Goal: Task Accomplishment & Management: Use online tool/utility

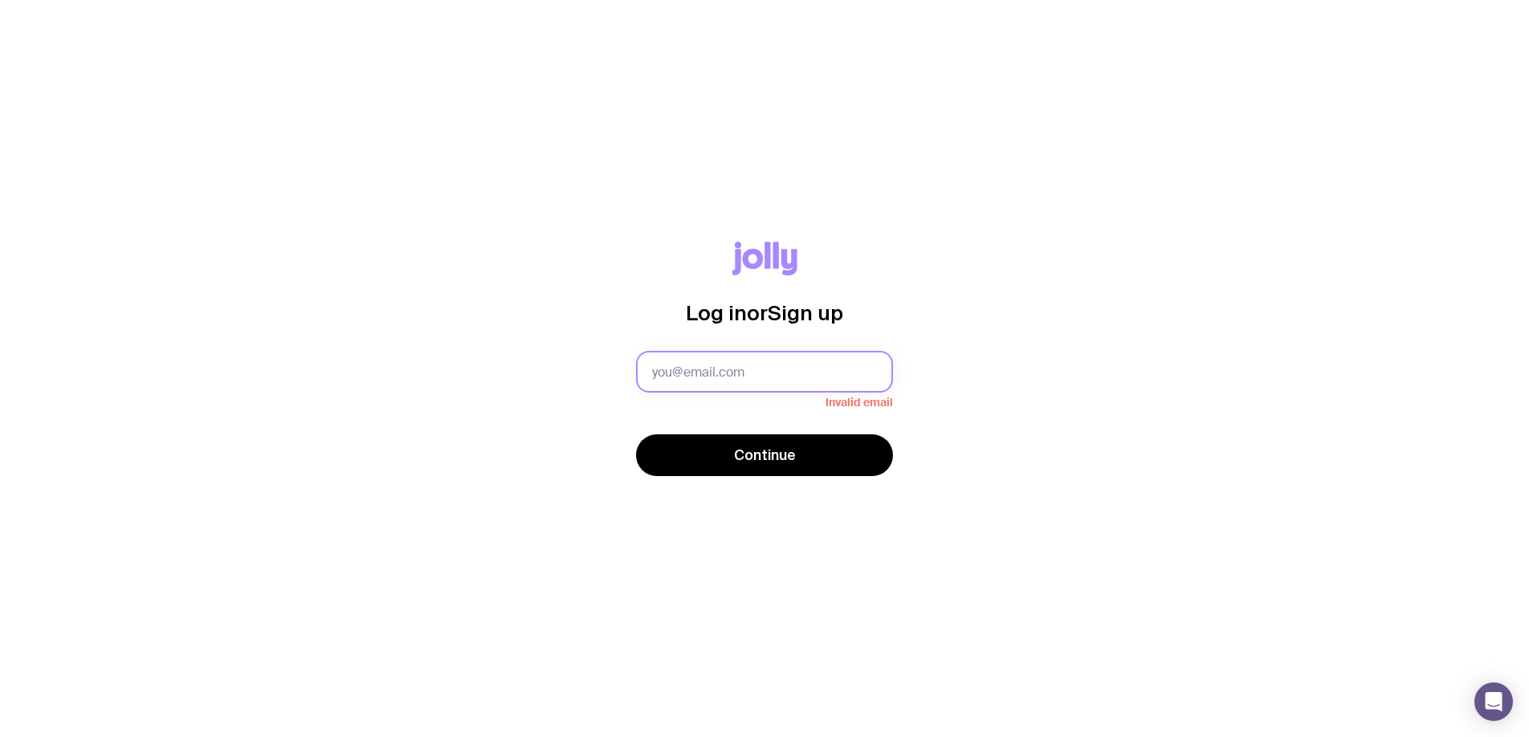
type input "[PERSON_NAME][EMAIL_ADDRESS][DOMAIN_NAME]"
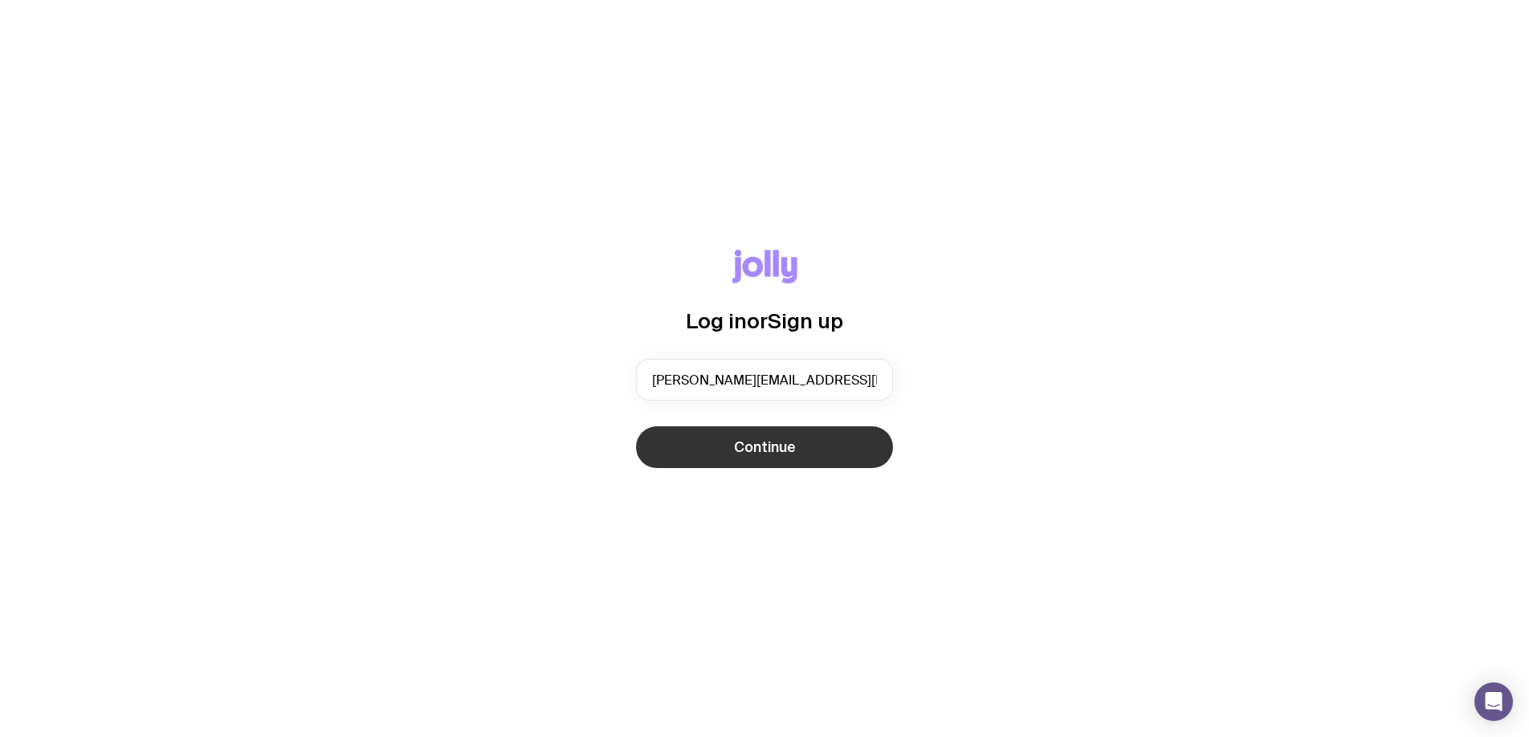
click at [794, 467] on button "Continue" at bounding box center [764, 447] width 257 height 42
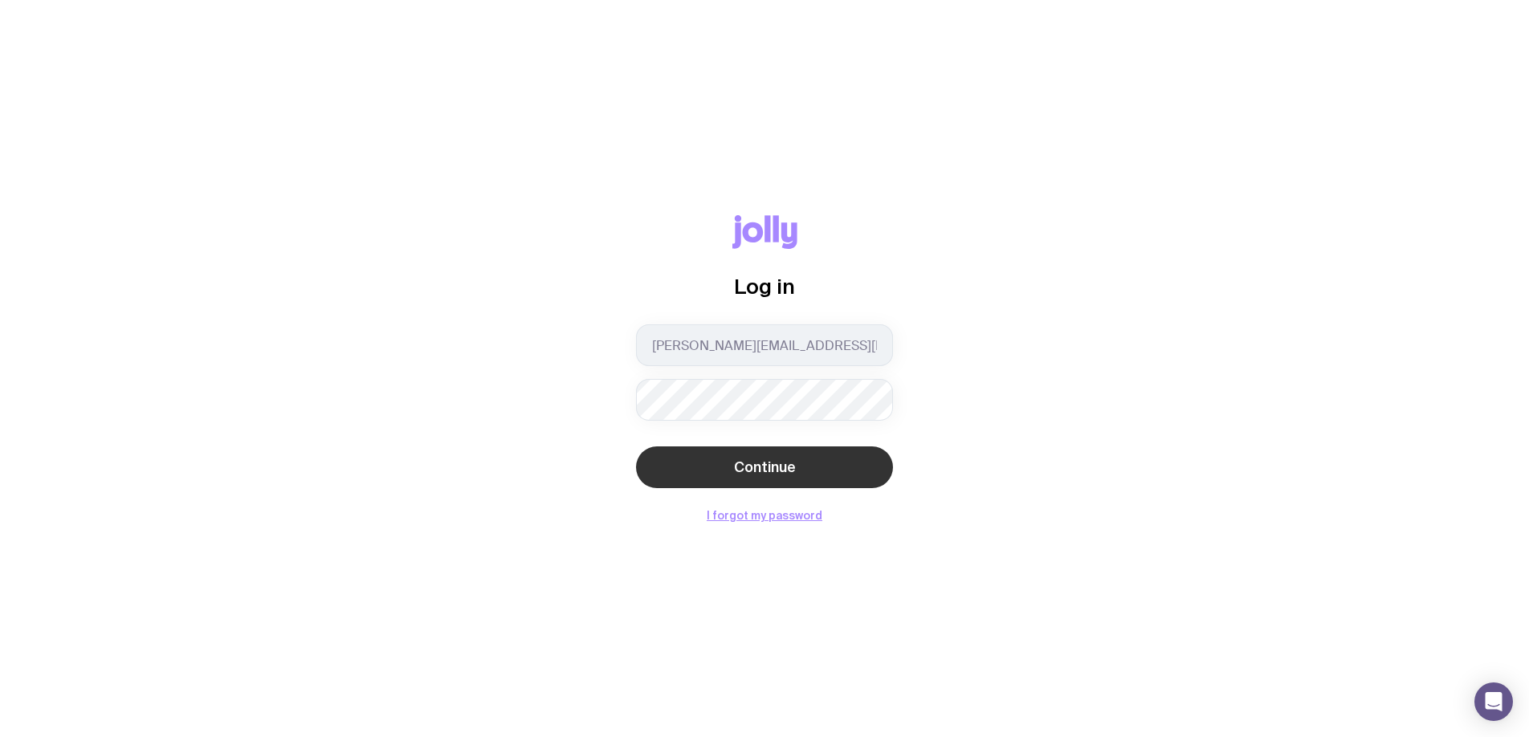
click at [879, 478] on button "Continue" at bounding box center [764, 467] width 257 height 42
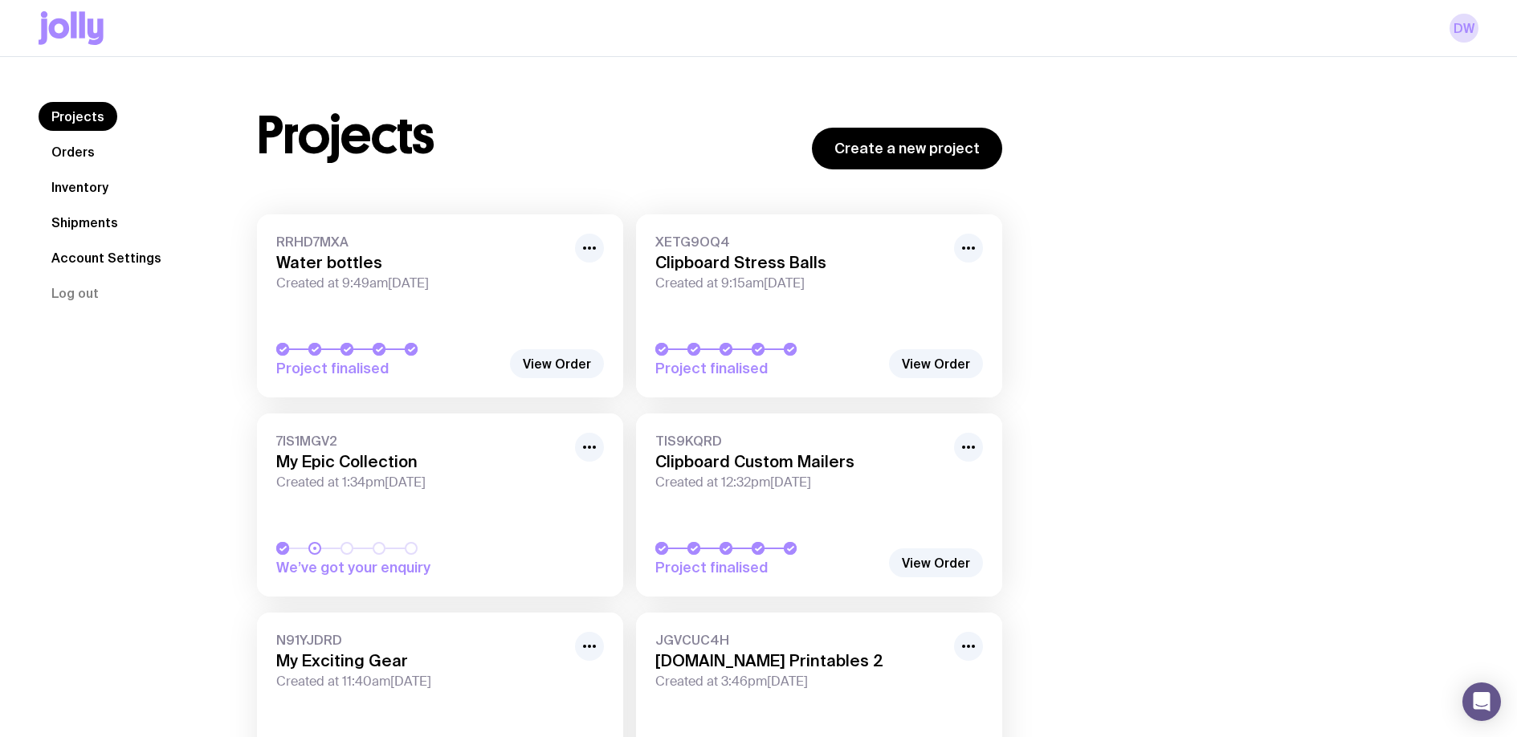
click at [78, 159] on link "Orders" at bounding box center [73, 151] width 69 height 29
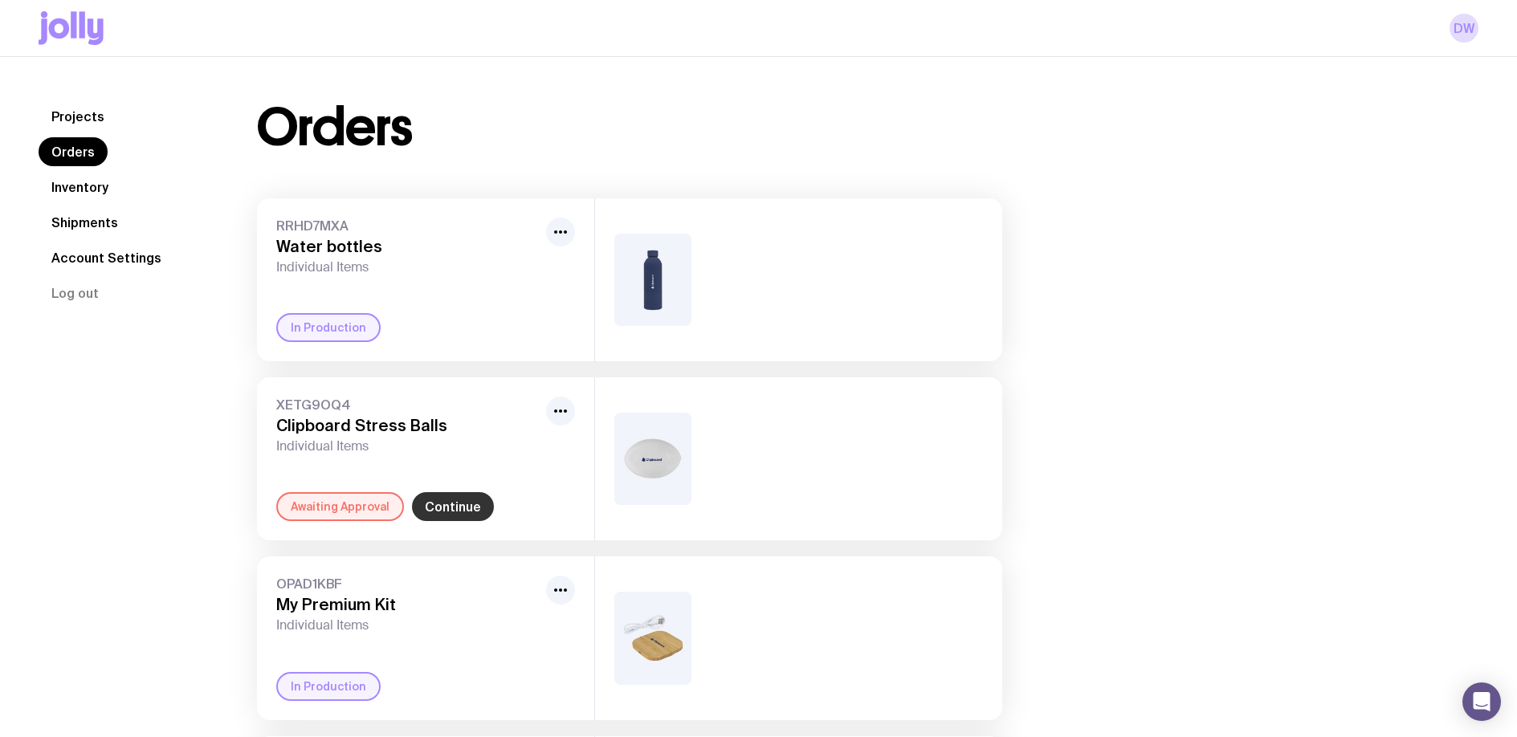
click at [456, 512] on link "Continue" at bounding box center [453, 506] width 82 height 29
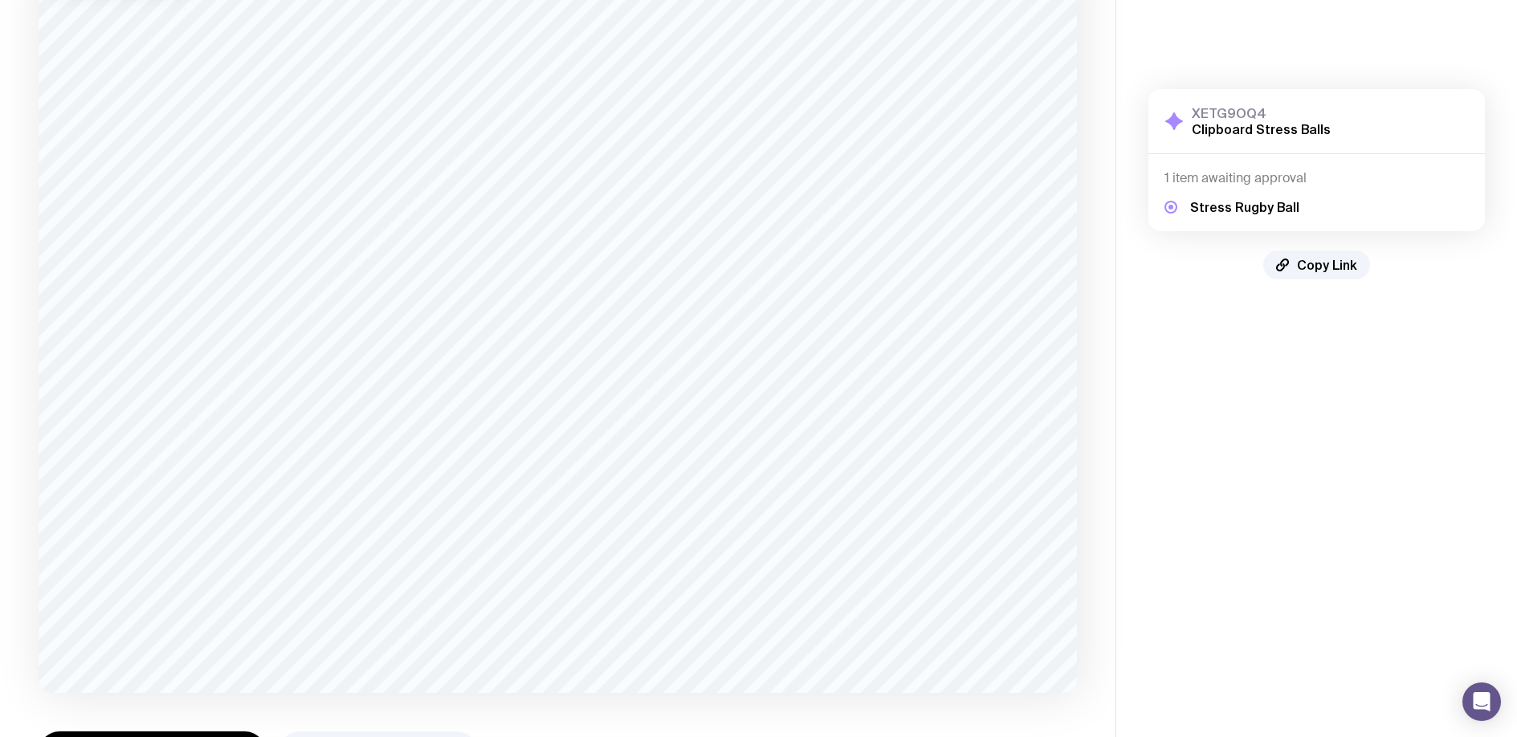
scroll to position [228, 0]
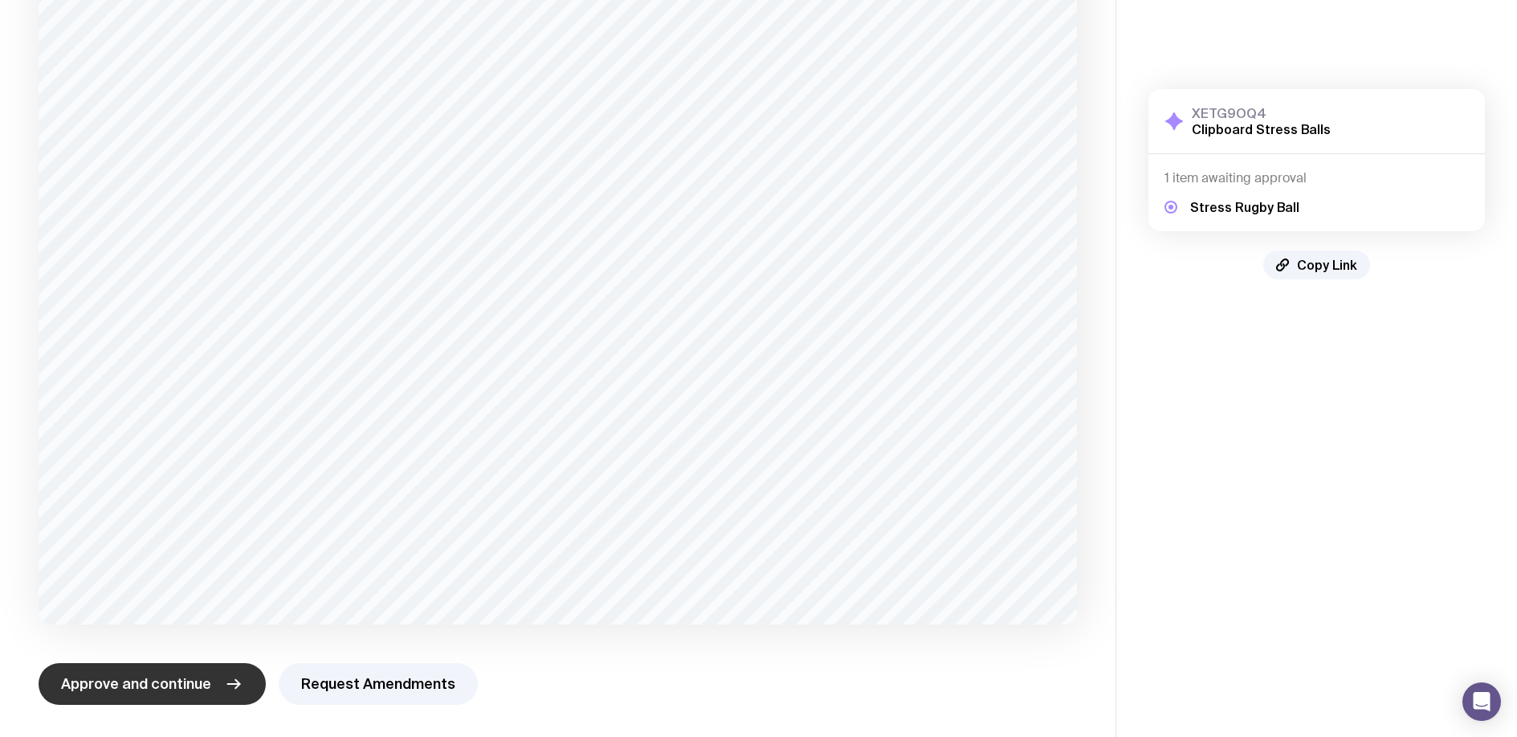
click at [200, 688] on span "Approve and continue" at bounding box center [136, 684] width 150 height 19
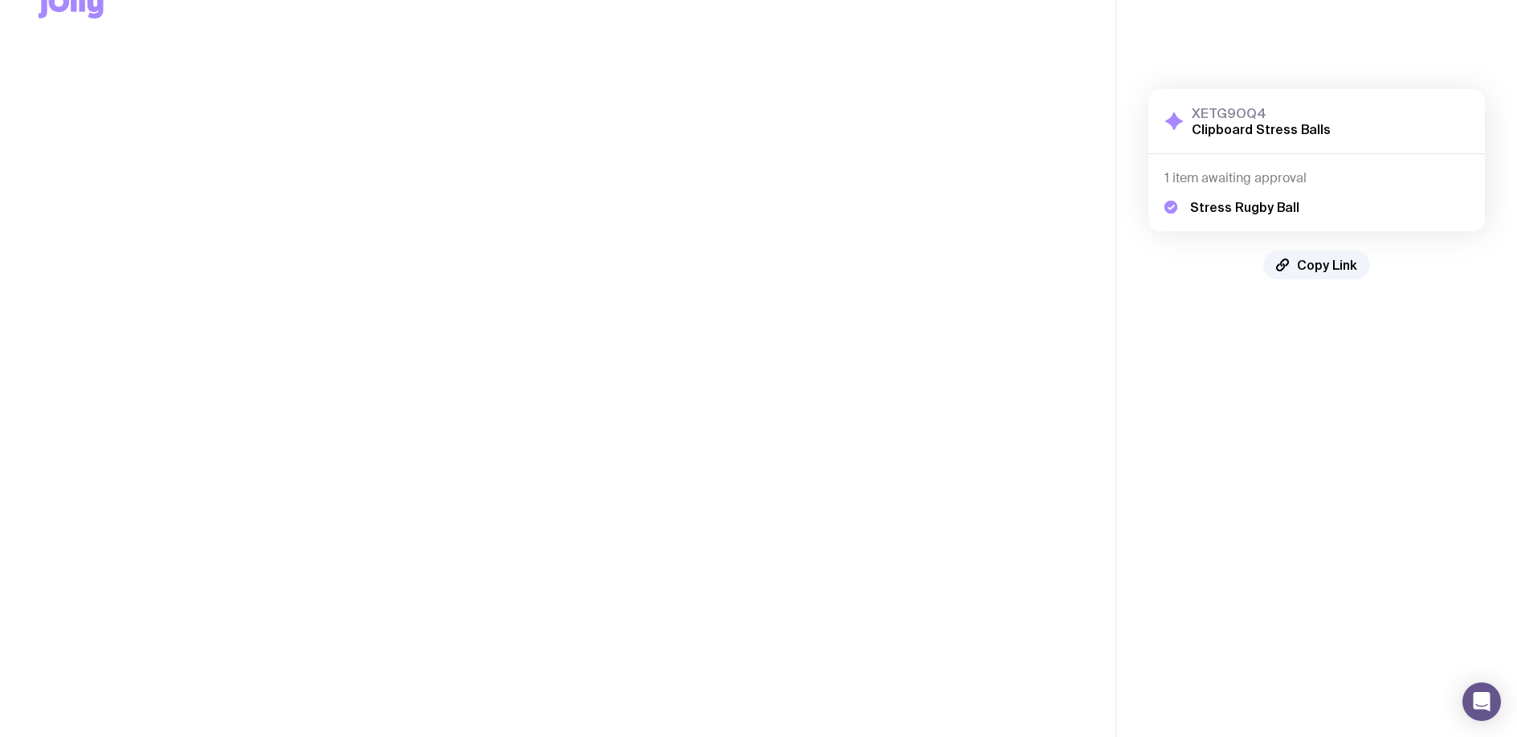
scroll to position [0, 0]
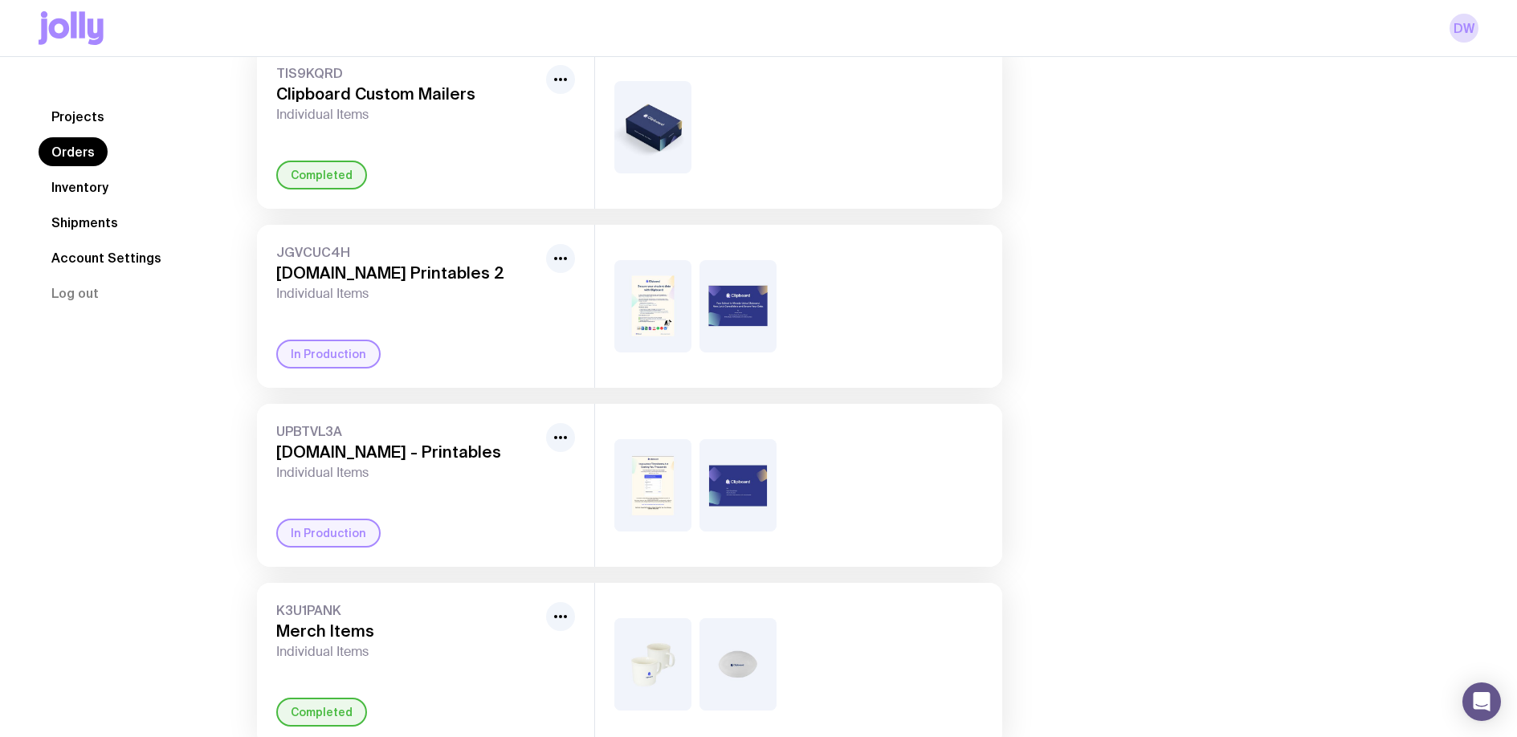
scroll to position [712, 0]
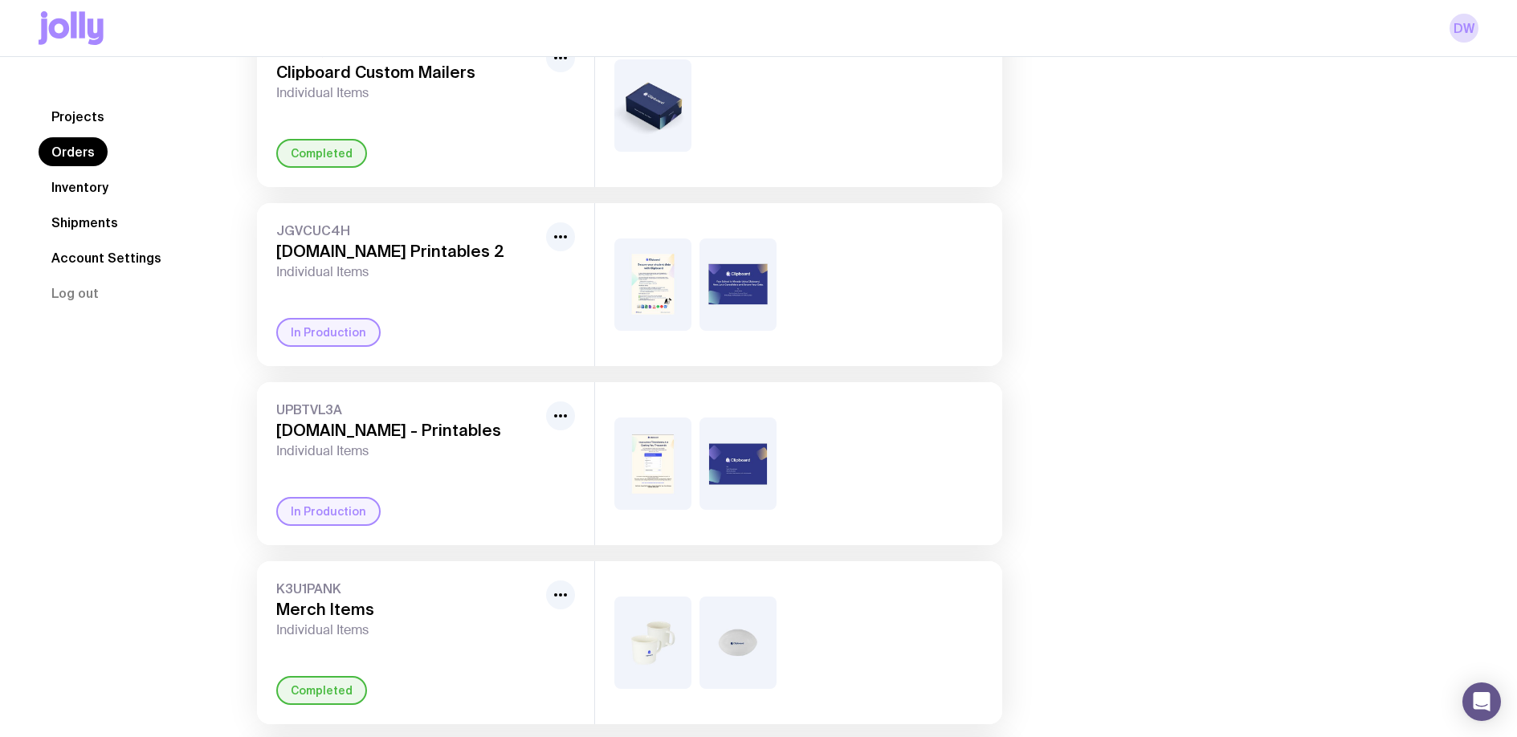
click at [110, 194] on link "Inventory" at bounding box center [80, 187] width 83 height 29
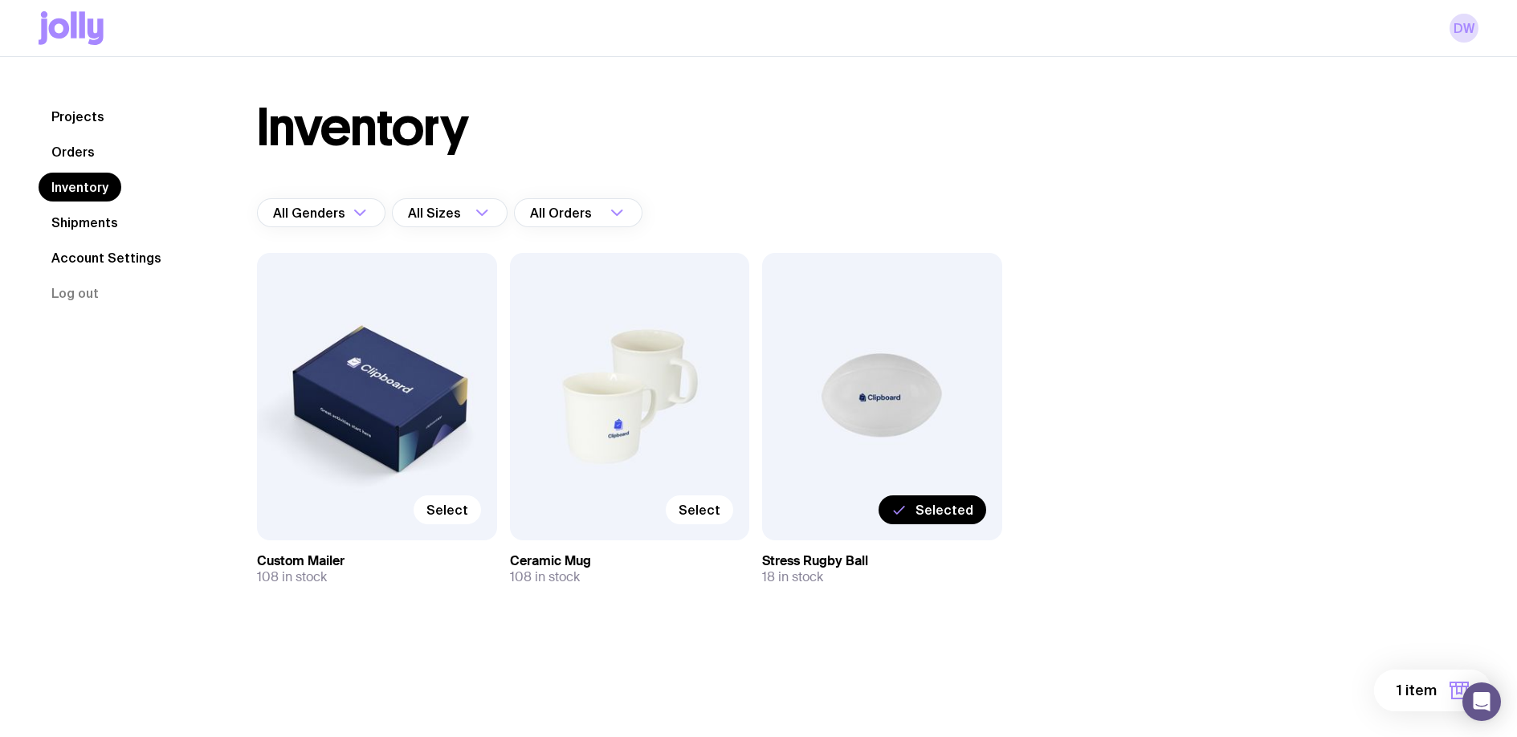
click at [1417, 691] on span "1 item" at bounding box center [1416, 690] width 40 height 19
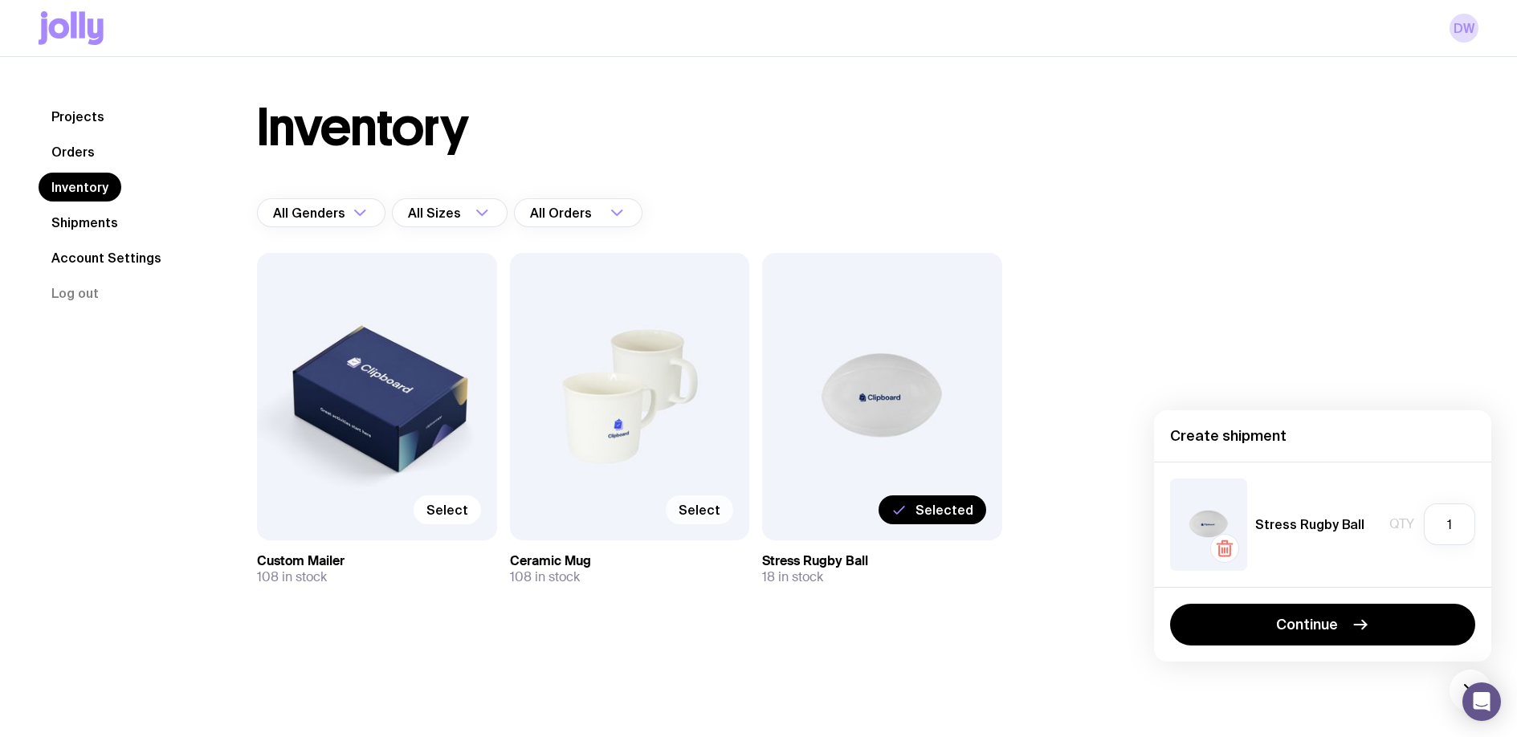
click at [714, 510] on span "Select" at bounding box center [700, 510] width 42 height 16
click at [0, 0] on input "Select" at bounding box center [0, 0] width 0 height 0
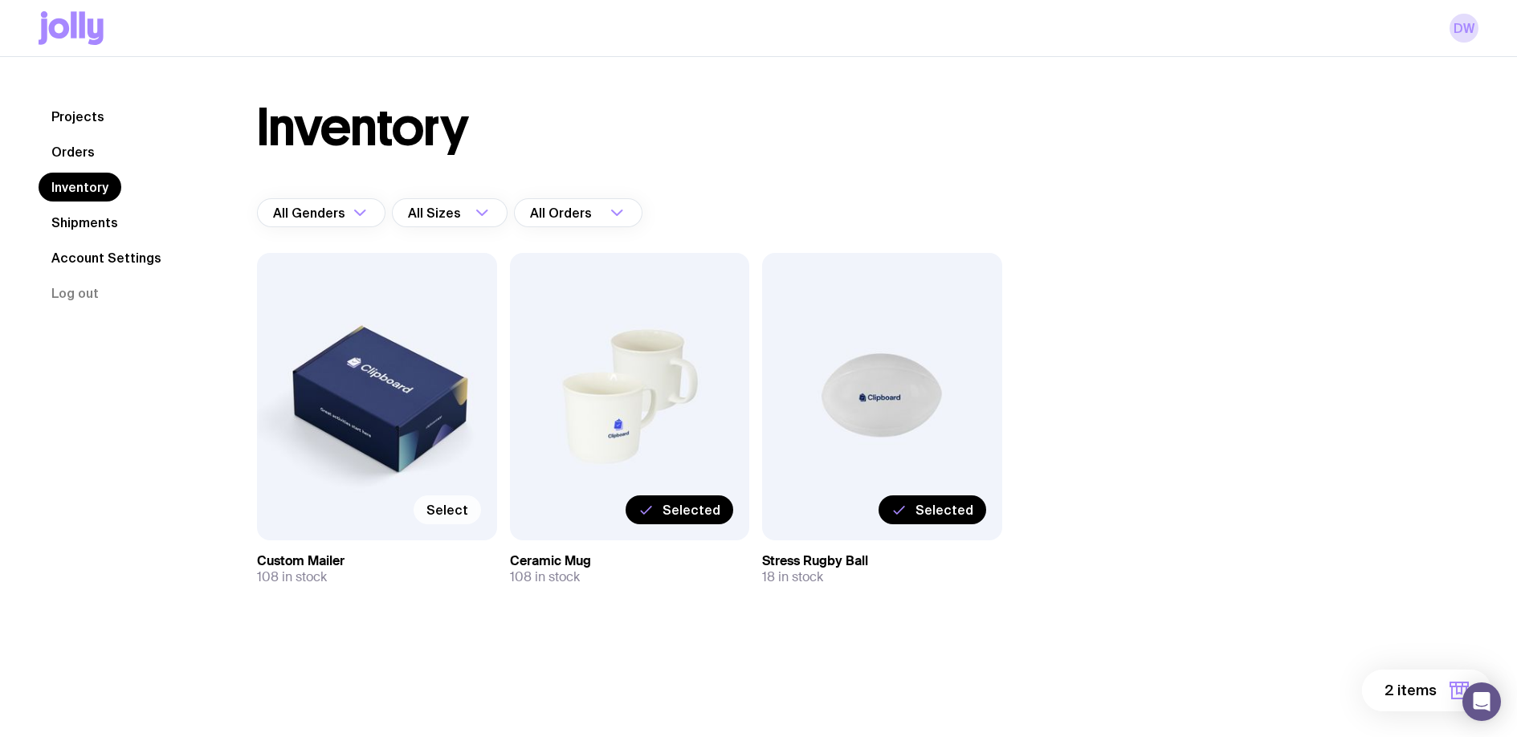
click at [455, 518] on label "Select" at bounding box center [447, 509] width 67 height 29
click at [0, 0] on input "Select" at bounding box center [0, 0] width 0 height 0
click at [1429, 695] on span "3 items" at bounding box center [1410, 690] width 51 height 19
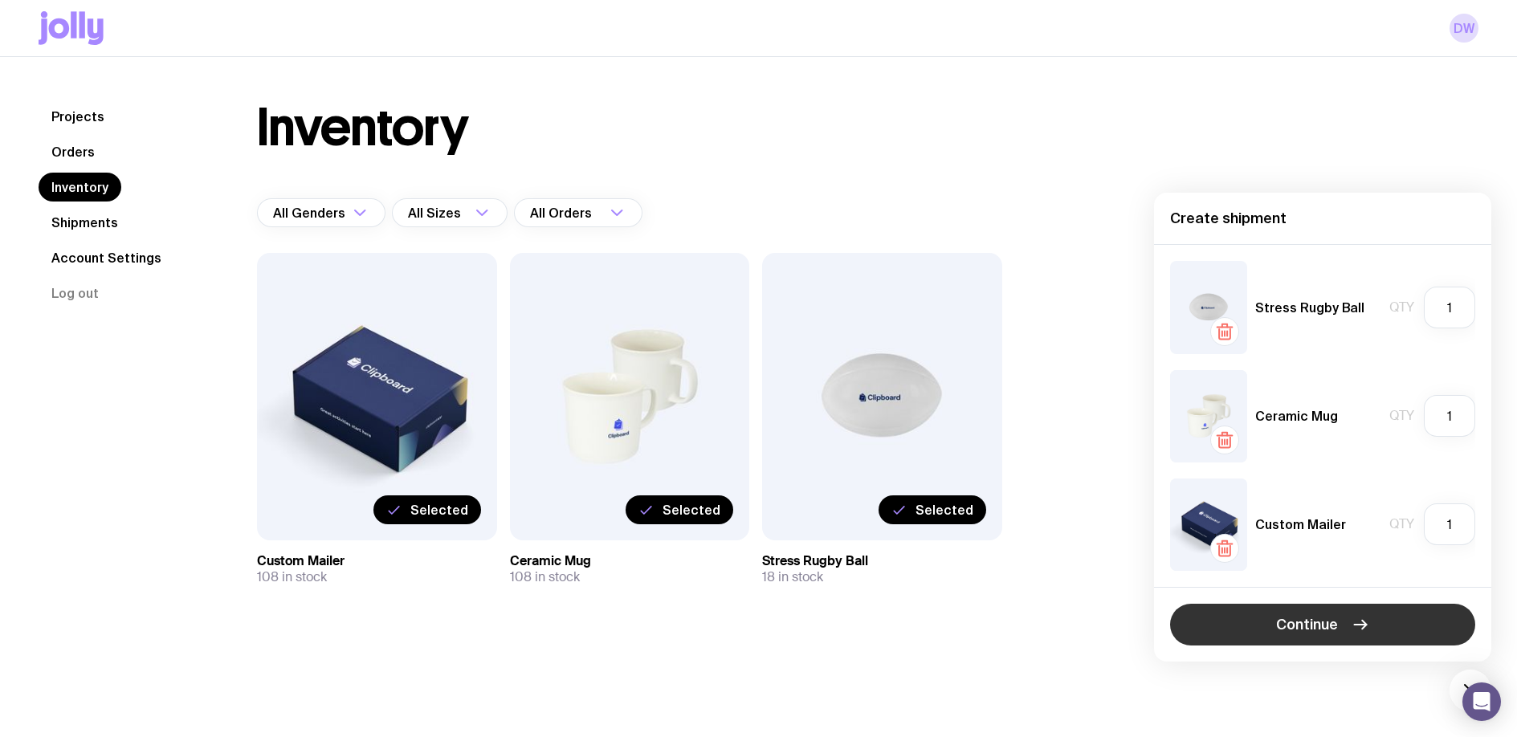
click at [1362, 626] on icon "button" at bounding box center [1360, 624] width 19 height 19
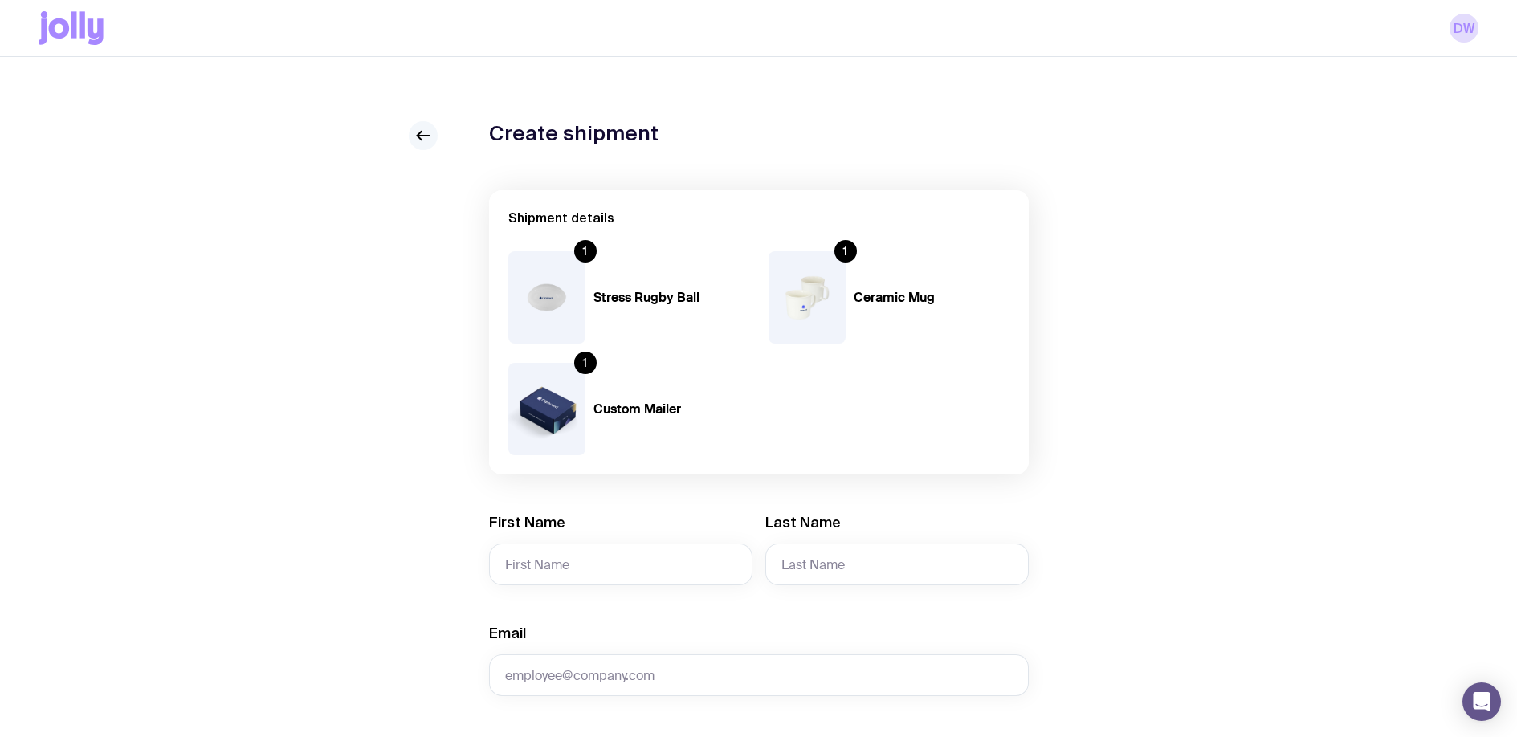
click at [432, 140] on icon at bounding box center [423, 135] width 19 height 19
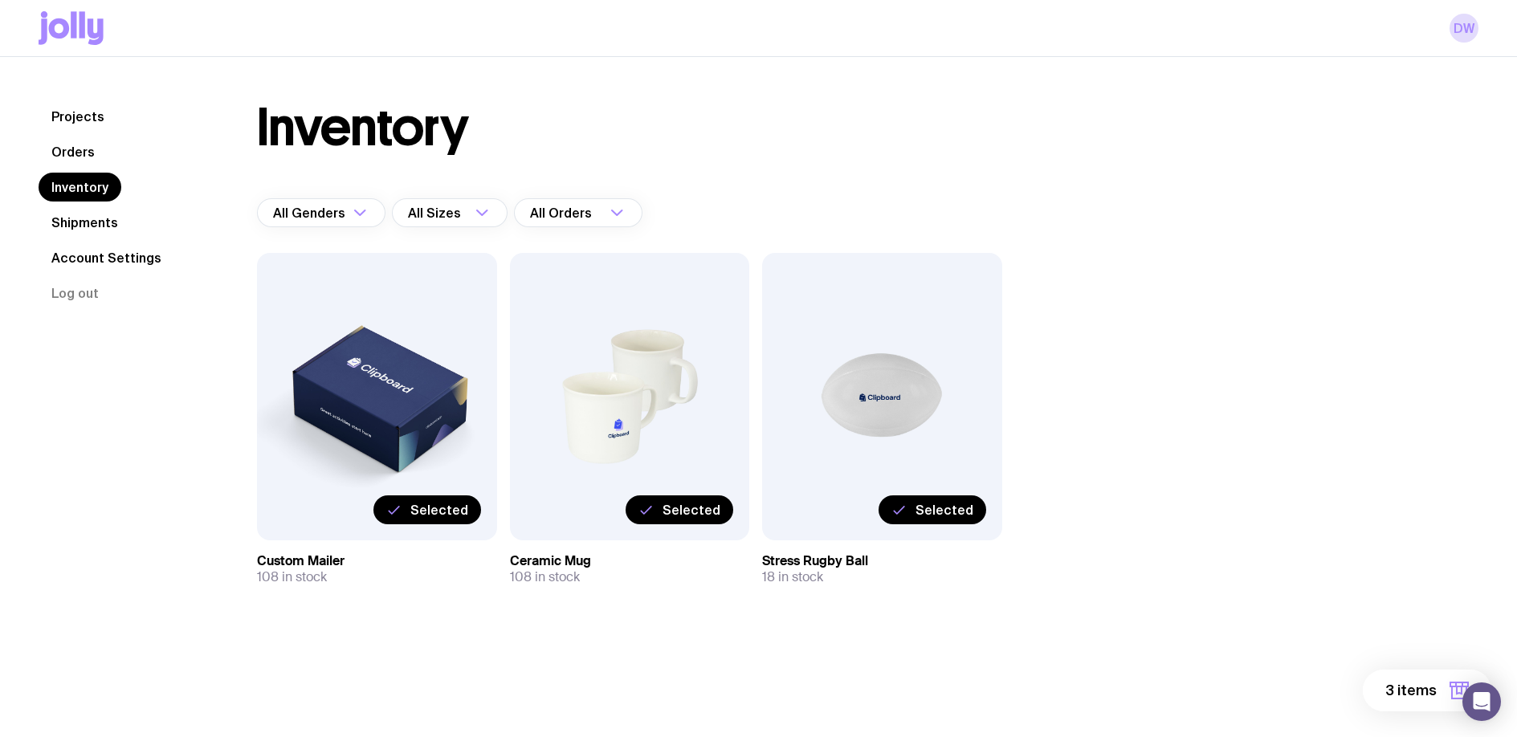
click at [1406, 689] on span "3 items" at bounding box center [1410, 690] width 51 height 19
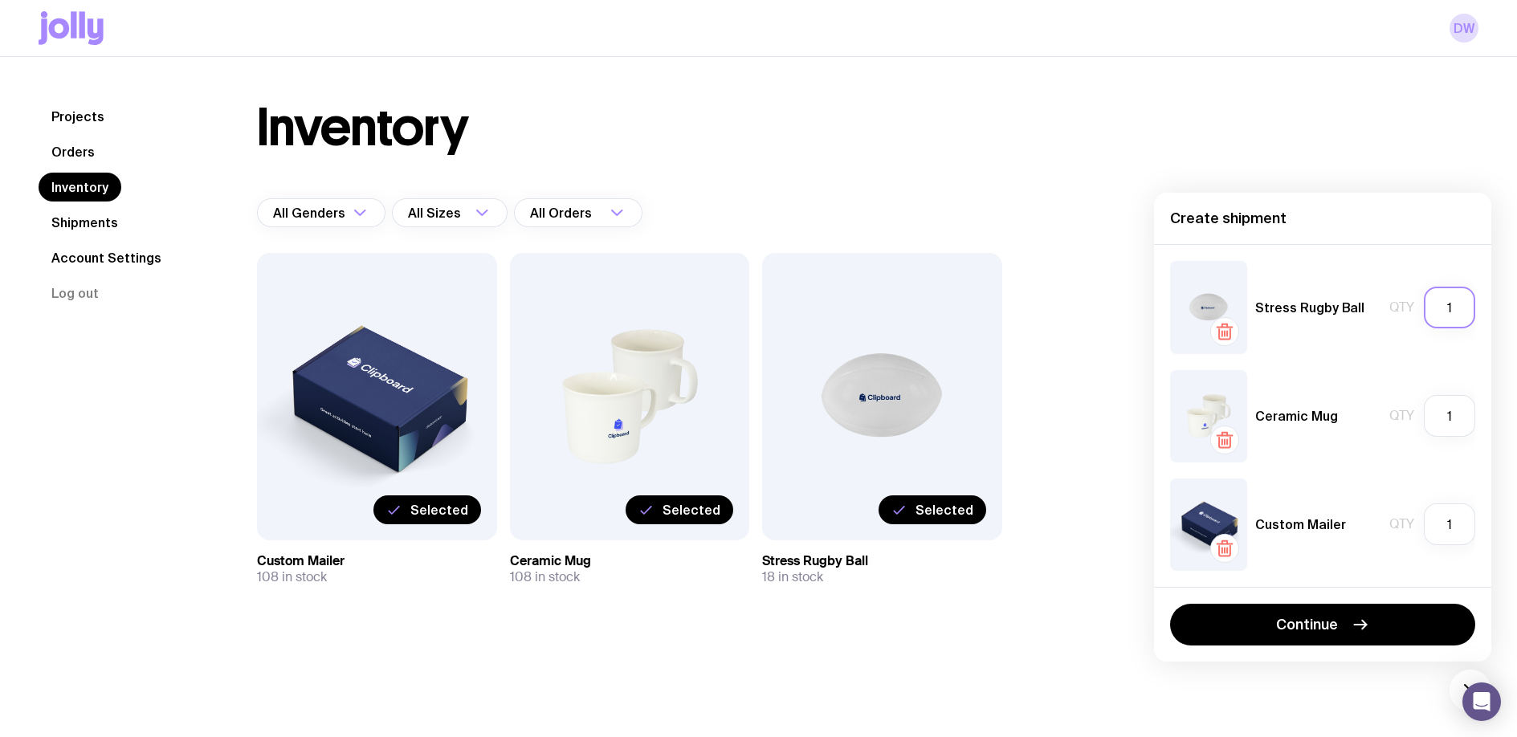
click at [1450, 307] on input "1" at bounding box center [1449, 308] width 51 height 42
type input "10"
click at [1461, 418] on input "1" at bounding box center [1449, 416] width 51 height 42
type input "10"
click at [1451, 522] on input "1" at bounding box center [1449, 525] width 51 height 42
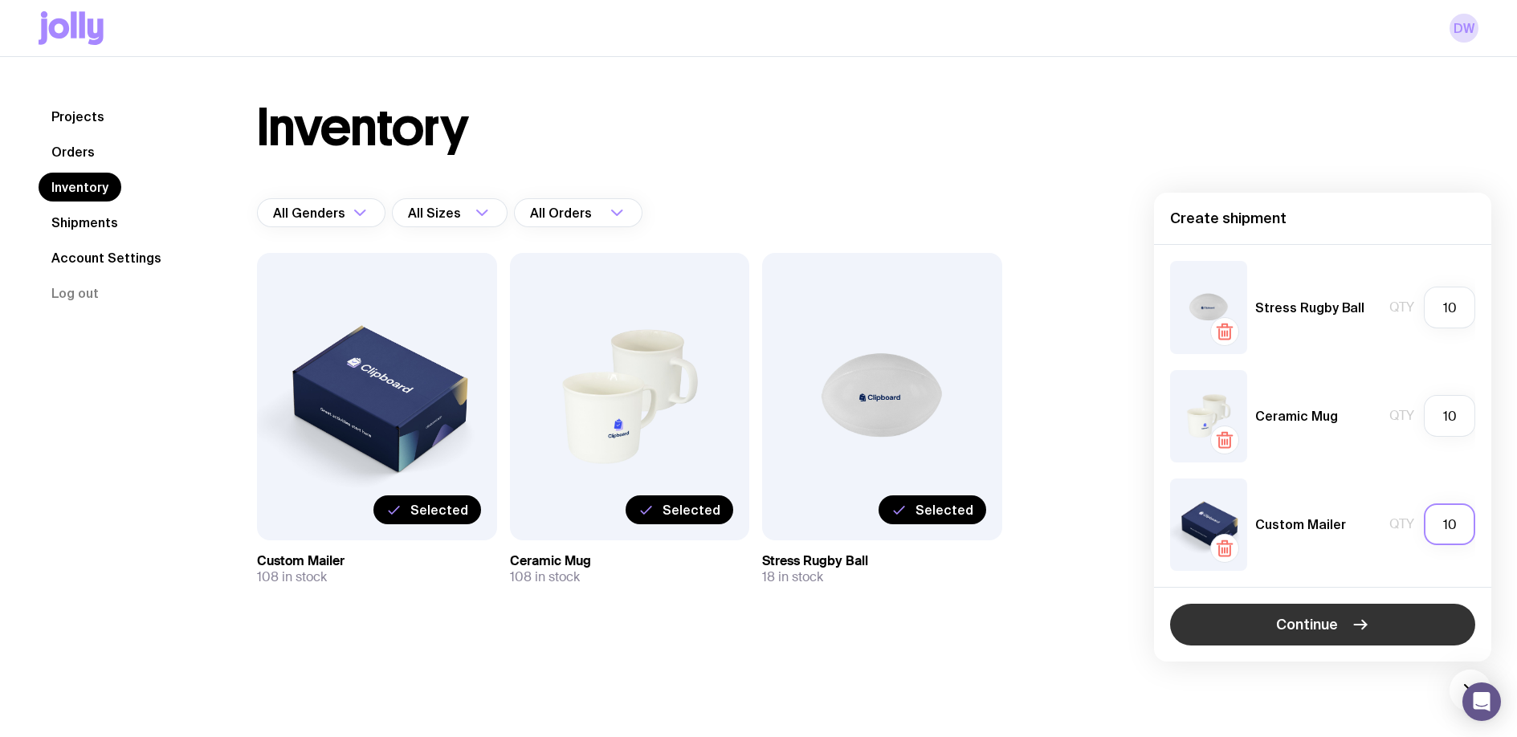
type input "10"
click at [1395, 626] on button "Continue" at bounding box center [1322, 625] width 305 height 42
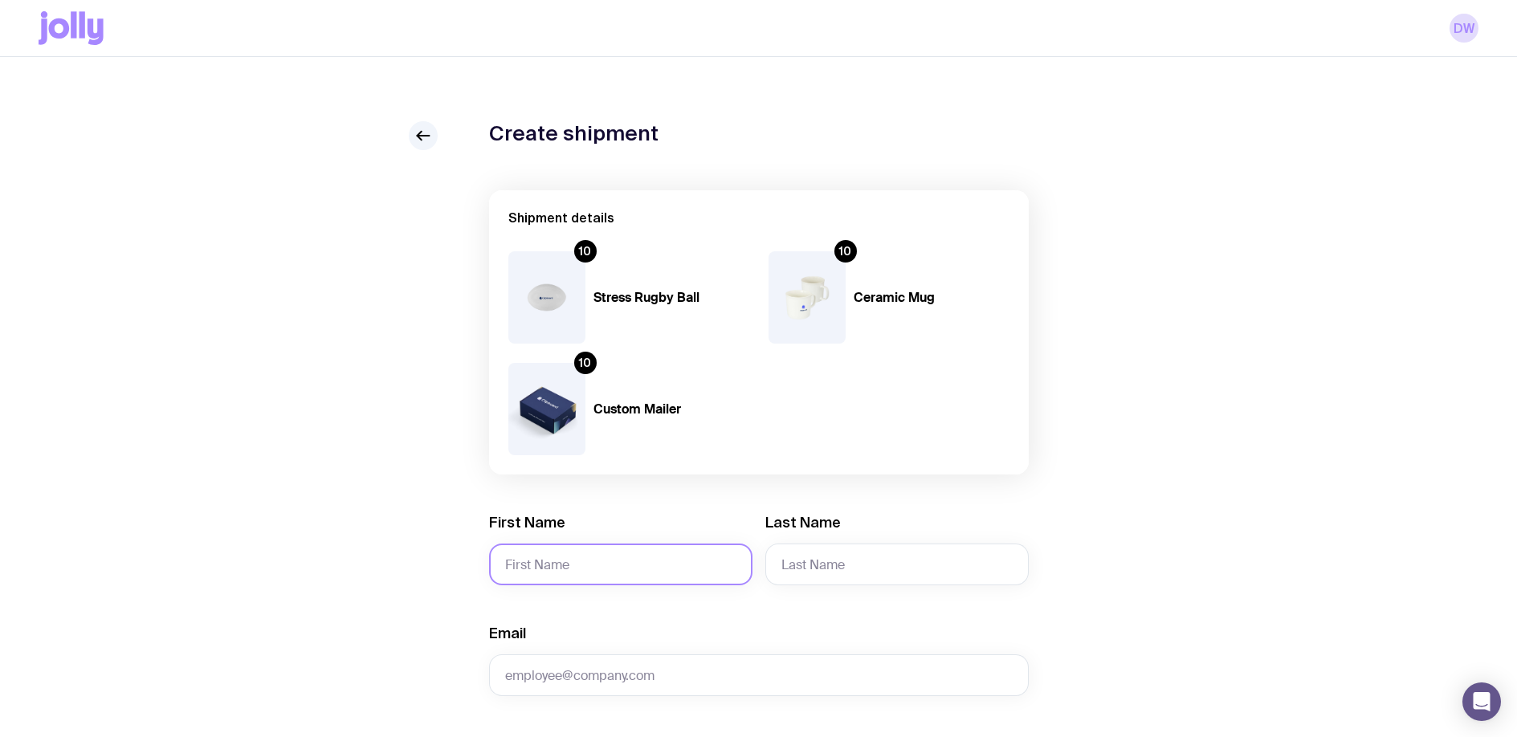
click at [628, 571] on input "First Name" at bounding box center [620, 565] width 263 height 42
drag, startPoint x: 886, startPoint y: 565, endPoint x: 858, endPoint y: 571, distance: 27.9
click at [887, 566] on input "Last Name" at bounding box center [896, 565] width 263 height 42
click at [643, 579] on input "First Name" at bounding box center [620, 565] width 263 height 42
click at [651, 525] on div "First Name Required" at bounding box center [620, 549] width 263 height 72
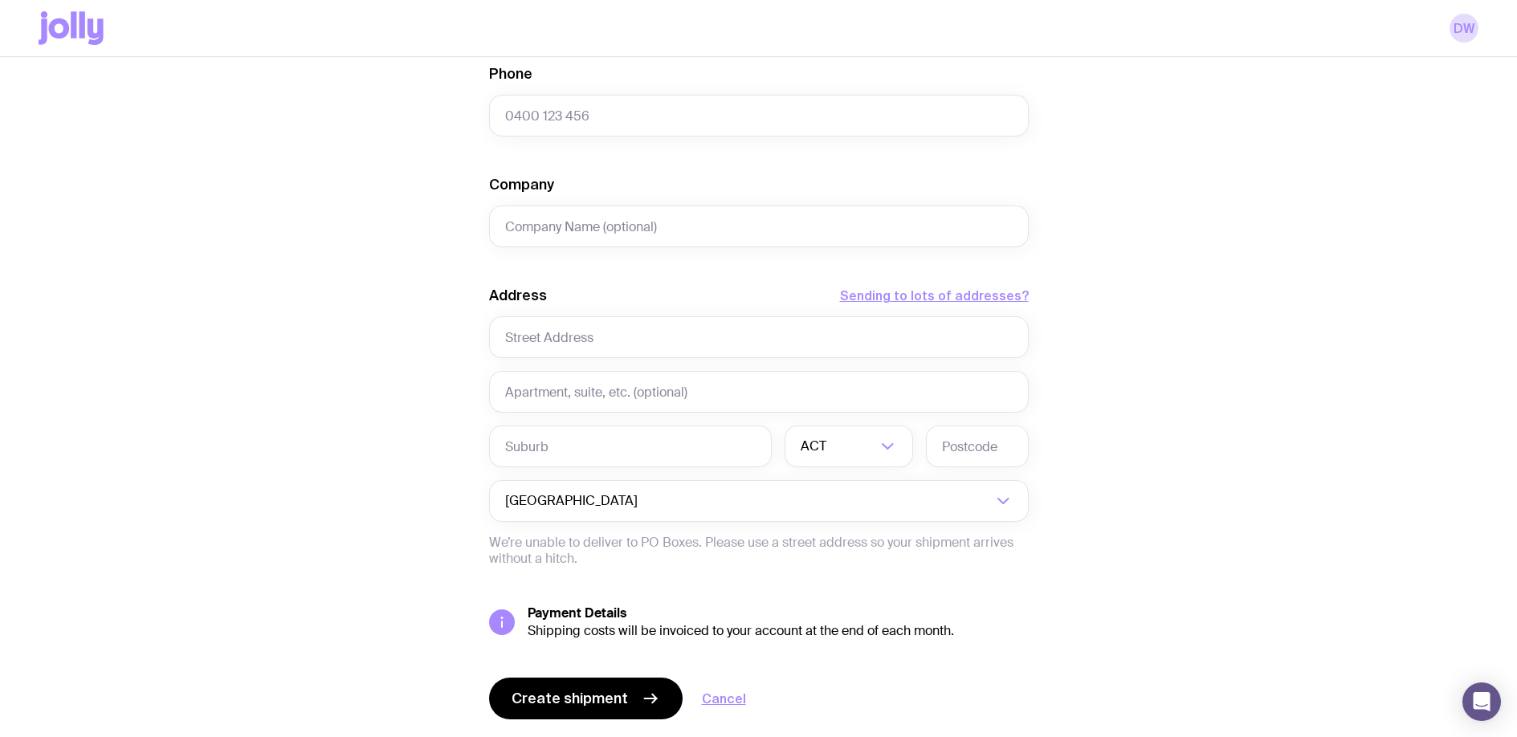
scroll to position [717, 0]
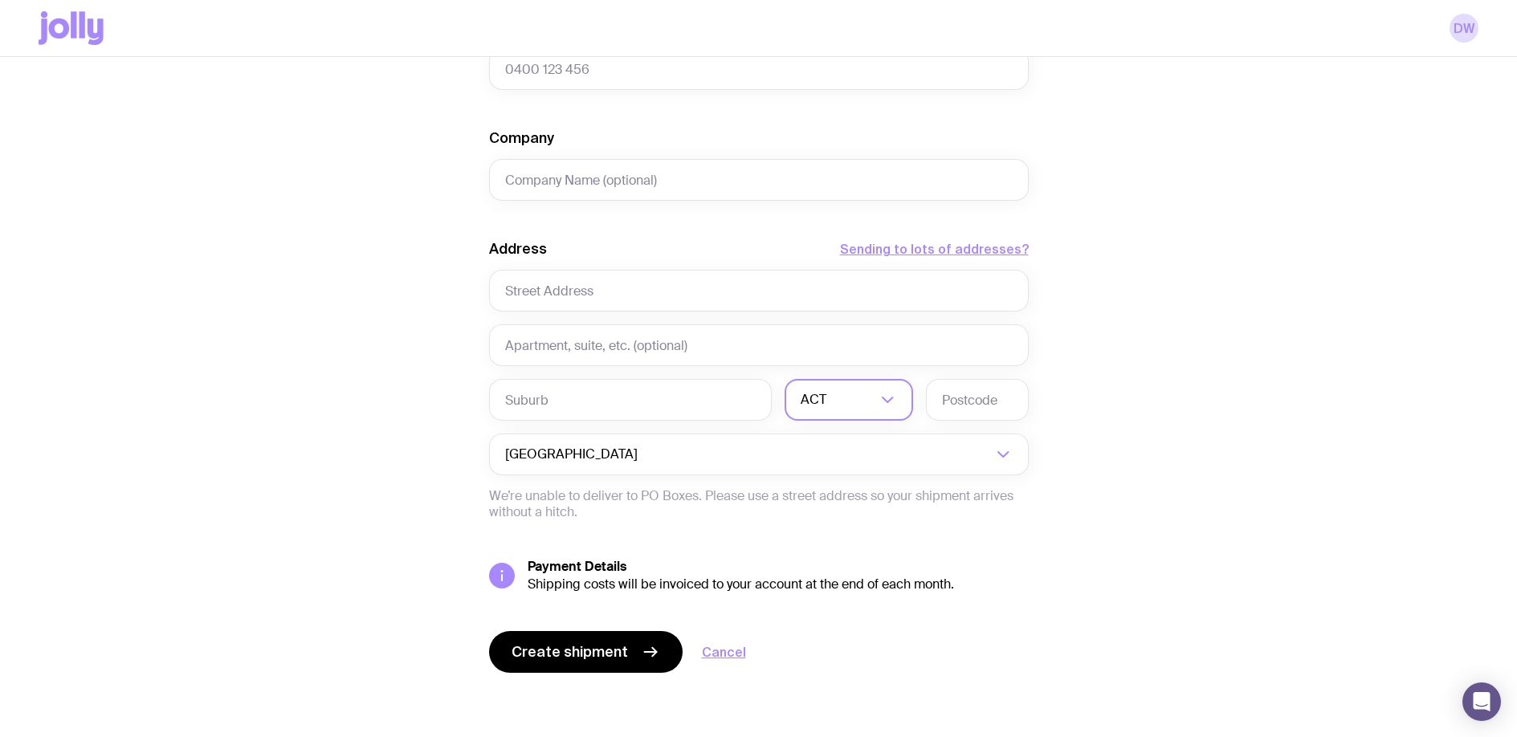
click at [855, 409] on input "Search for option" at bounding box center [853, 400] width 47 height 42
click at [850, 469] on li "[GEOGRAPHIC_DATA]" at bounding box center [848, 484] width 127 height 35
click at [814, 392] on div "[GEOGRAPHIC_DATA]" at bounding box center [831, 400] width 93 height 42
click at [703, 396] on input "text" at bounding box center [630, 400] width 283 height 42
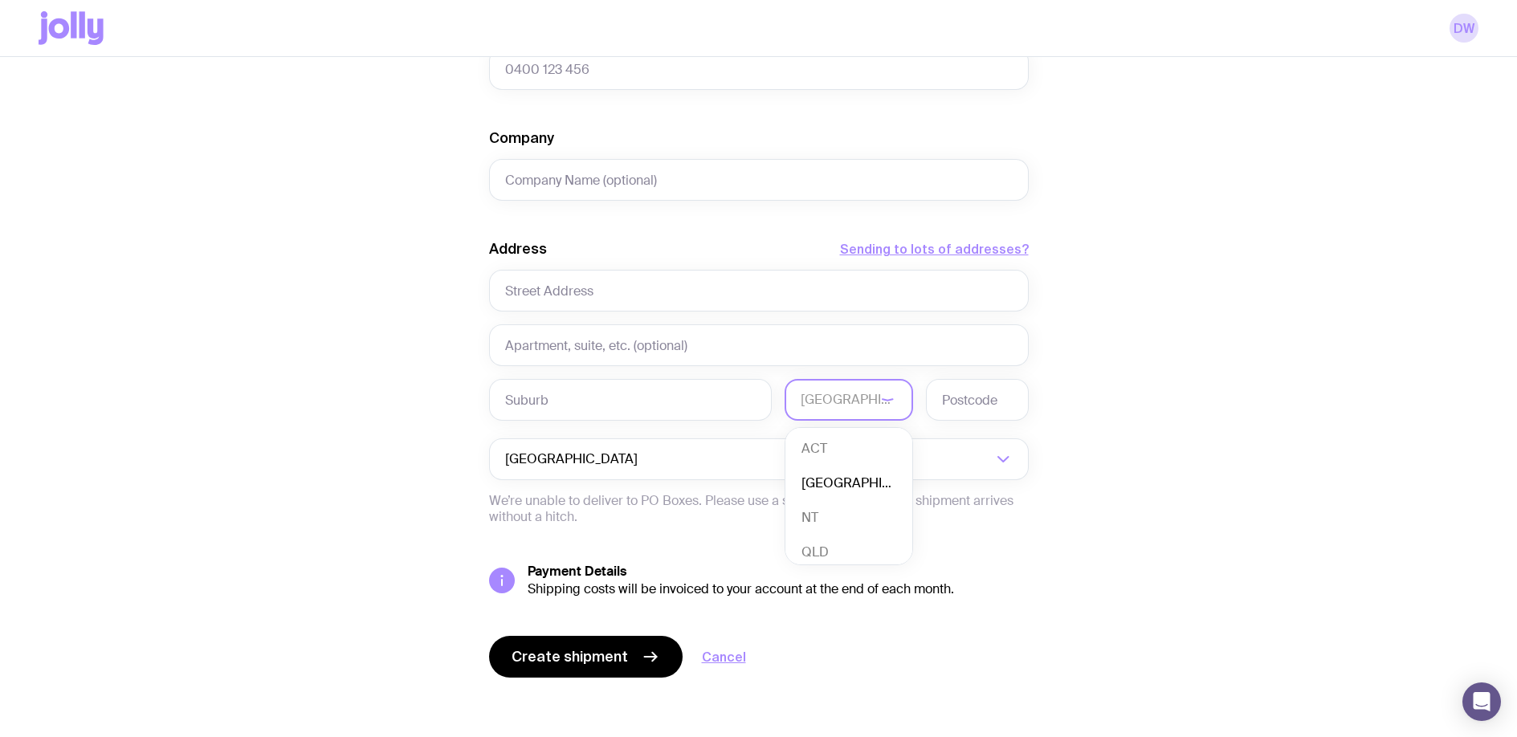
click at [854, 393] on input "Search for option" at bounding box center [838, 400] width 75 height 42
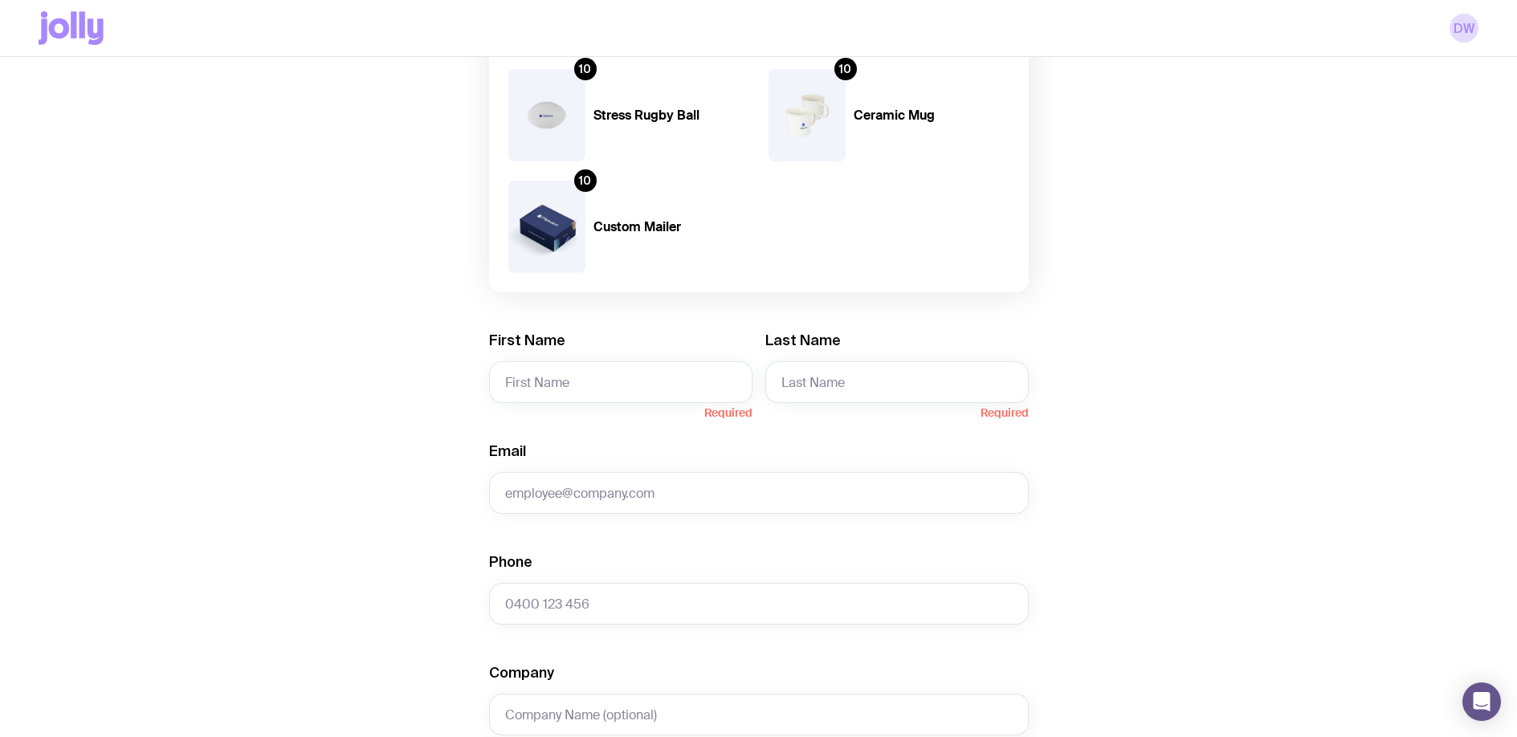
scroll to position [733, 0]
